Goal: Participate in discussion

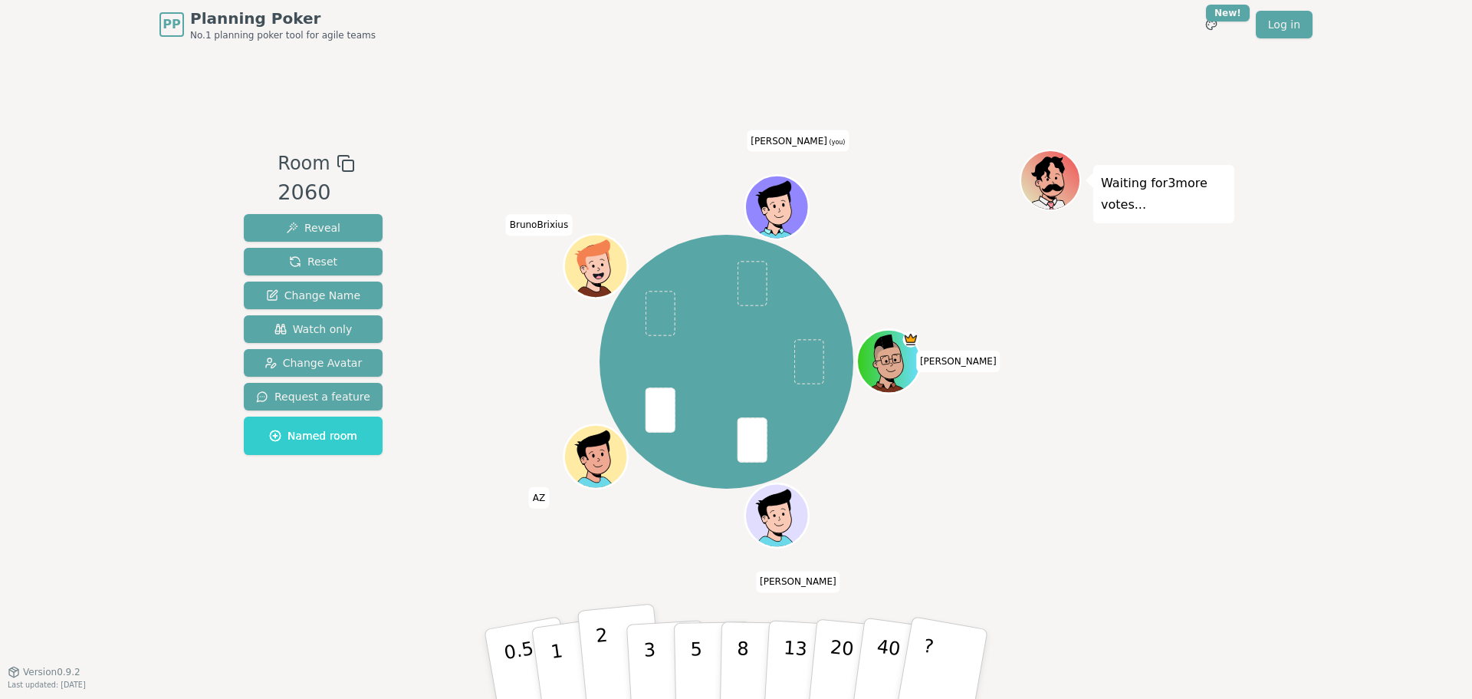
click at [613, 652] on button "2" at bounding box center [620, 664] width 87 height 122
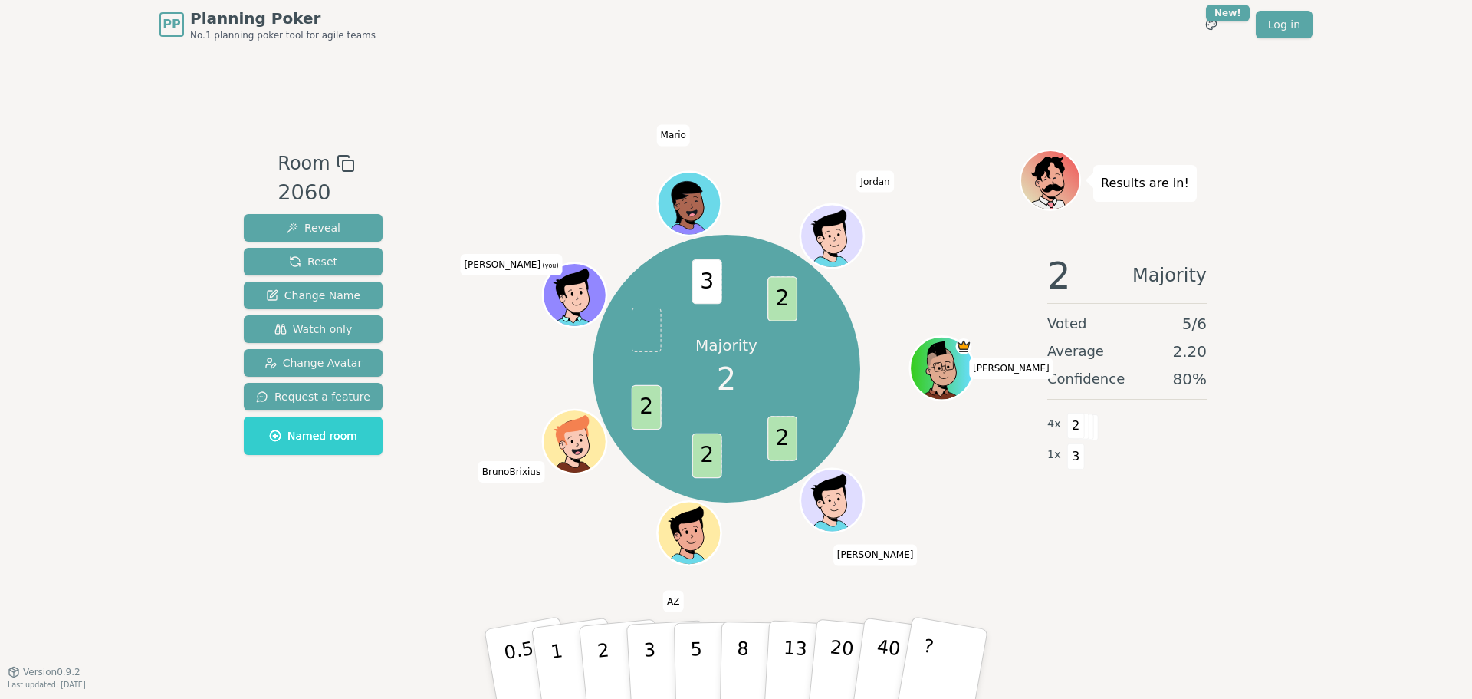
click at [484, 181] on div "Majority 2 2 2 2 3 2 Toce John AZ BrunoBrixius Yan (you) Mario Jordan" at bounding box center [726, 368] width 587 height 383
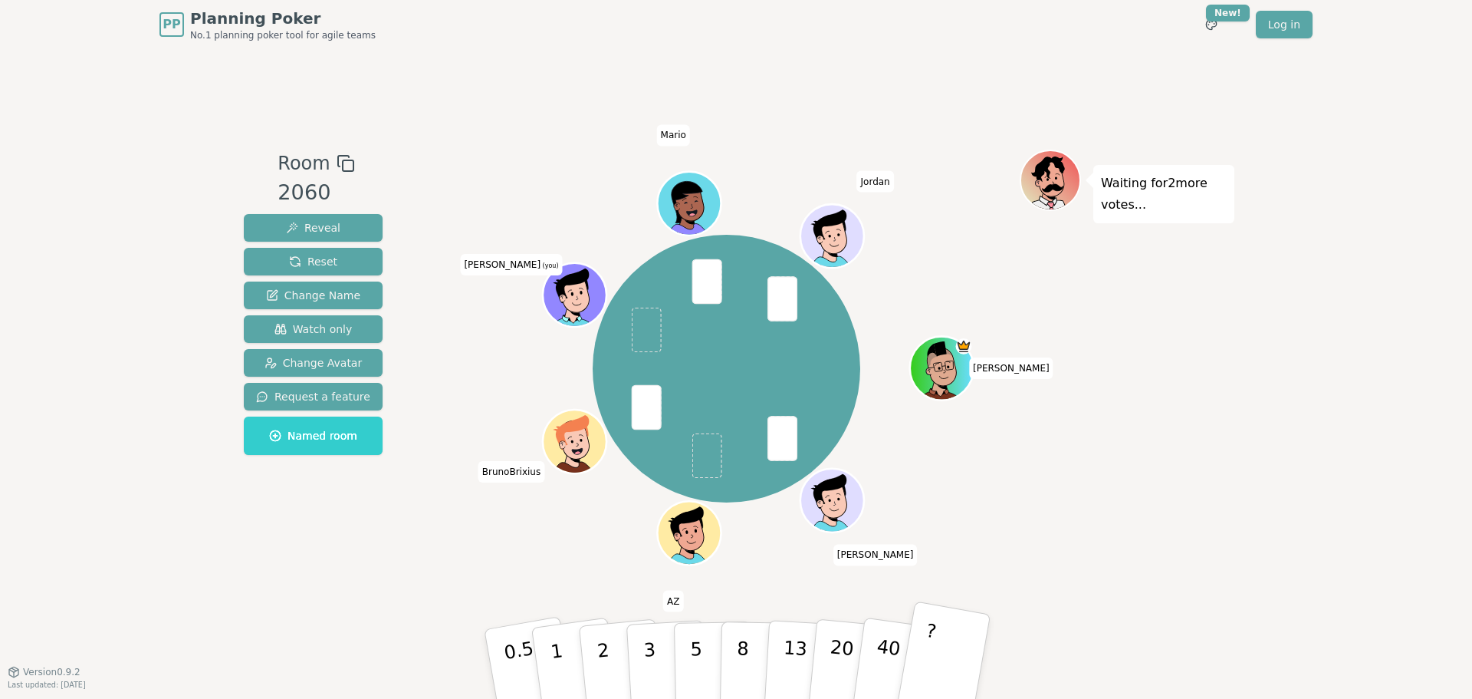
click at [944, 654] on button "?" at bounding box center [944, 663] width 96 height 127
click at [529, 670] on p "0.5" at bounding box center [521, 665] width 43 height 87
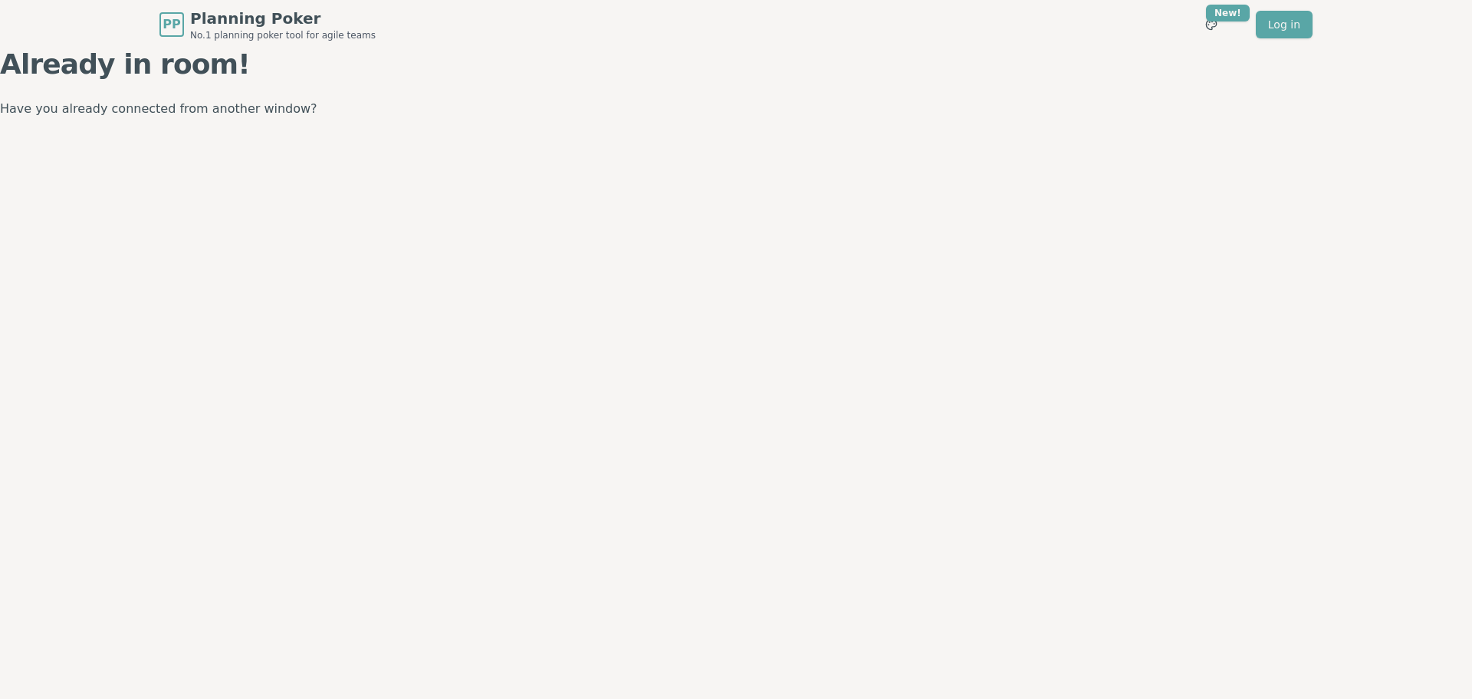
click at [279, 111] on p "Have you already connected from another window?" at bounding box center [736, 108] width 1472 height 21
drag, startPoint x: 8, startPoint y: 138, endPoint x: 36, endPoint y: 133, distance: 28.9
click at [12, 136] on div "PP Planning Poker No.1 planning poker tool for agile teams Toggle theme New! Lo…" at bounding box center [736, 349] width 1472 height 699
click at [81, 106] on p "Have you already connected from another window?" at bounding box center [736, 108] width 1472 height 21
click at [223, 114] on p "Have you already connected from another window?" at bounding box center [736, 108] width 1472 height 21
